Goal: Obtain resource: Download file/media

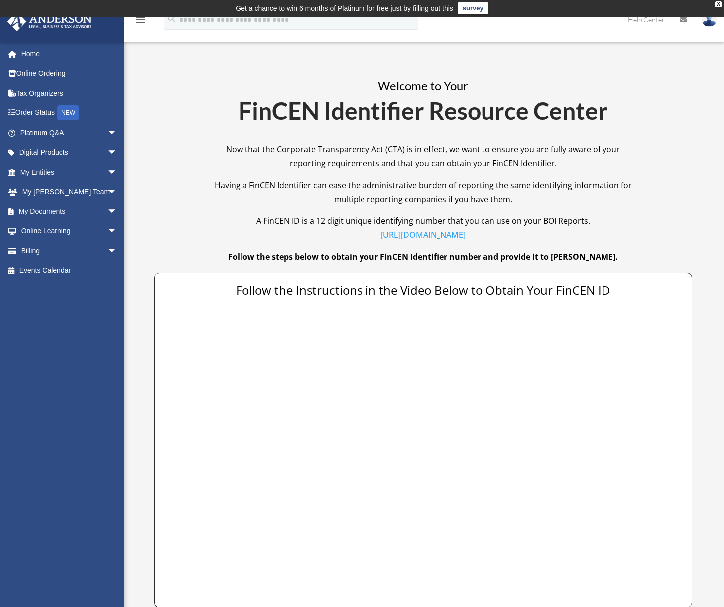
click at [614, 204] on p "Having a FinCEN Identifier can ease the administrative burden of reporting the …" at bounding box center [423, 196] width 418 height 36
click at [107, 210] on span "arrow_drop_down" at bounding box center [117, 212] width 20 height 20
click at [46, 226] on link "Box" at bounding box center [73, 231] width 118 height 20
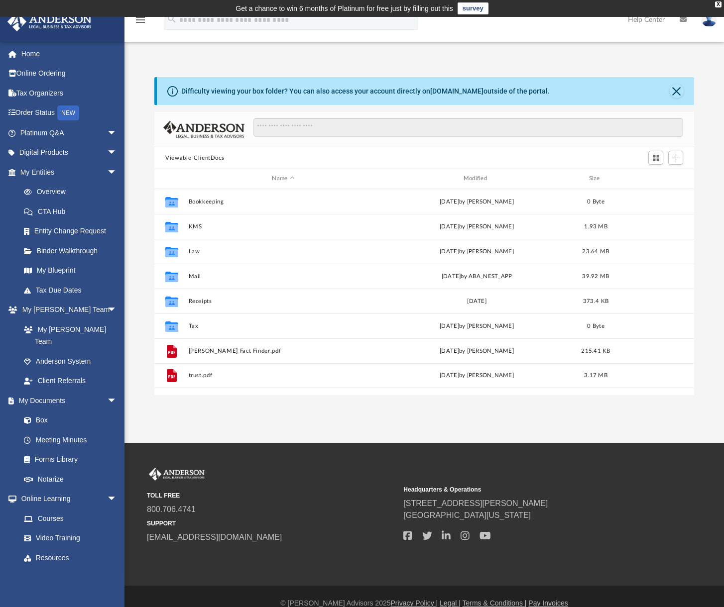
scroll to position [218, 531]
click at [493, 415] on div "App harry.stuimer@gmail.com Sign Out harry.stuimer@gmail.com Home Online Orderi…" at bounding box center [362, 230] width 724 height 426
click at [474, 177] on div "Modified" at bounding box center [477, 178] width 190 height 9
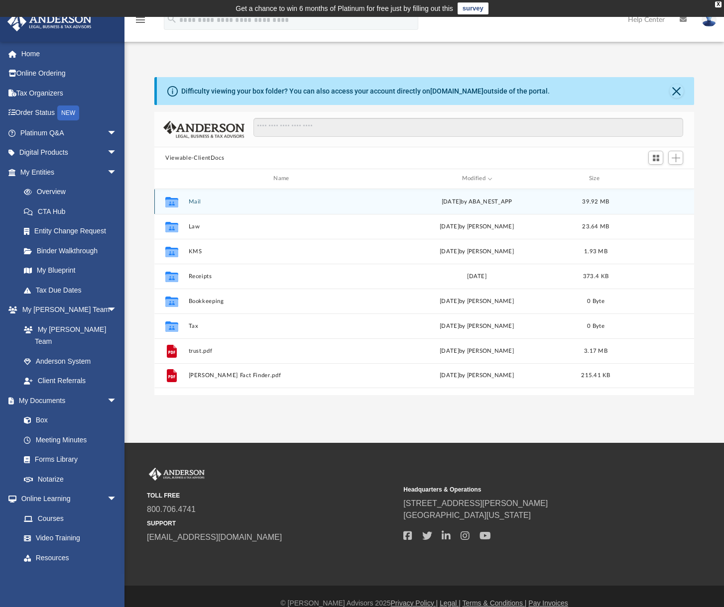
click at [191, 201] on button "Mail" at bounding box center [283, 202] width 189 height 6
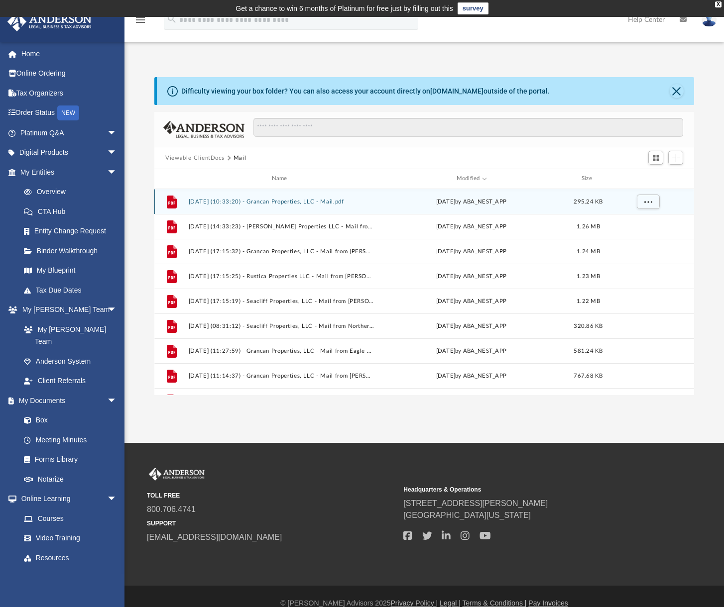
click at [308, 203] on button "2025.09.04 (10:33:20) - Grancan Properties, LLC - Mail.pdf" at bounding box center [282, 202] width 186 height 6
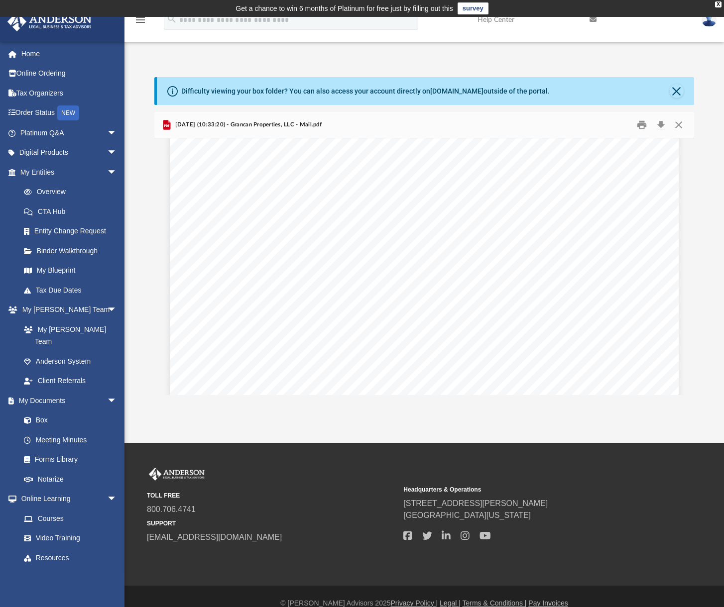
scroll to position [0, 0]
click at [637, 129] on button "Print" at bounding box center [641, 124] width 20 height 15
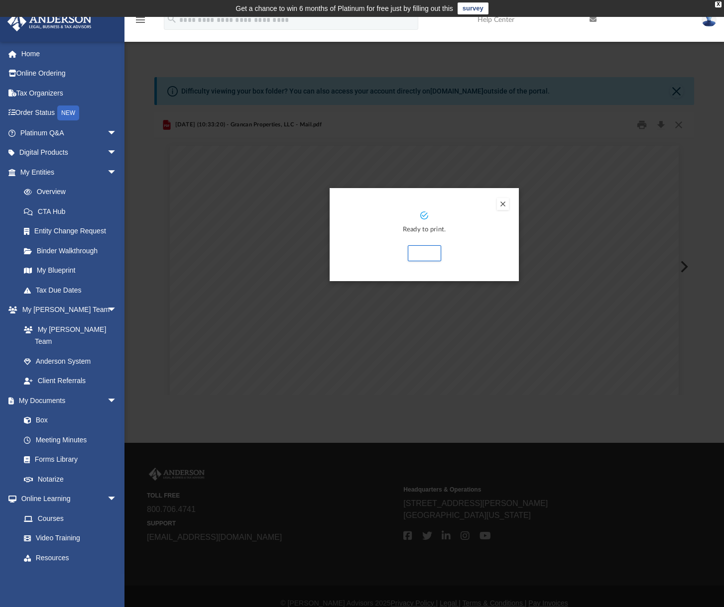
click at [486, 247] on div "Print" at bounding box center [423, 253] width 149 height 16
click at [419, 251] on button "Print" at bounding box center [424, 253] width 33 height 16
